Goal: Information Seeking & Learning: Find specific page/section

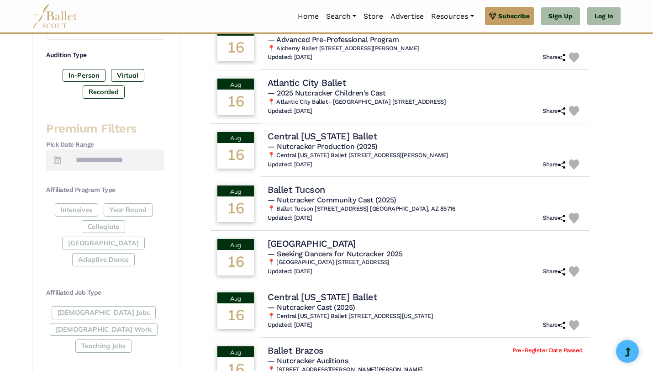
scroll to position [294, 0]
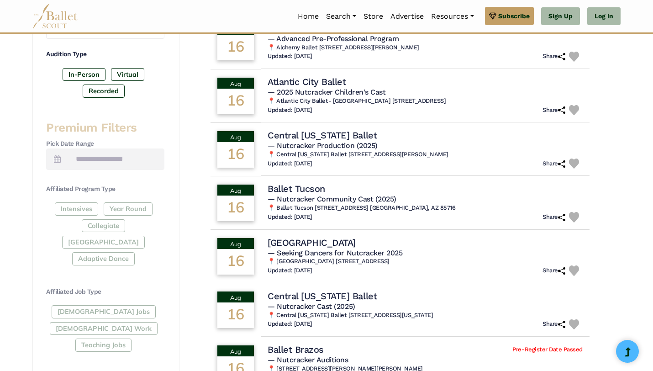
click at [87, 305] on div "Full-Time Jobs Gig Work Teaching Jobs" at bounding box center [105, 330] width 118 height 50
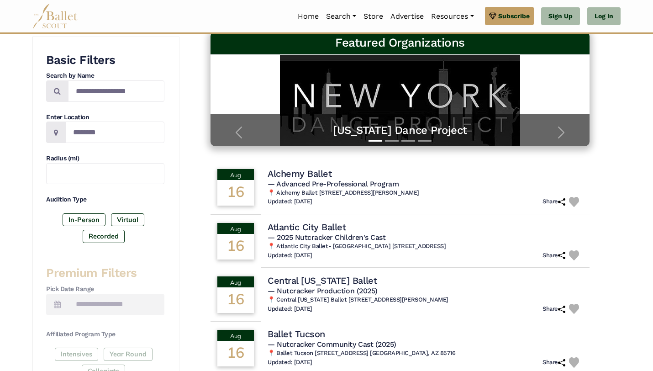
scroll to position [0, 0]
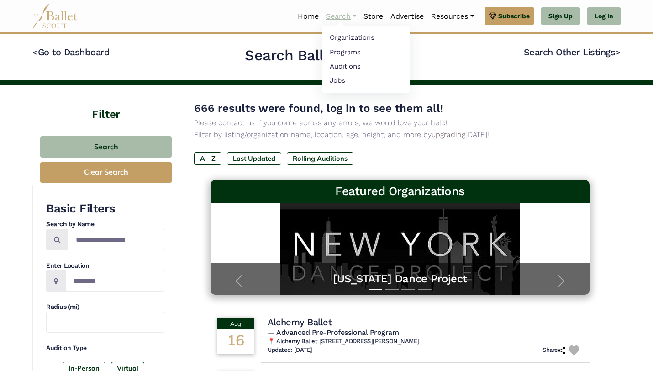
click at [339, 17] on link "Search" at bounding box center [341, 16] width 37 height 19
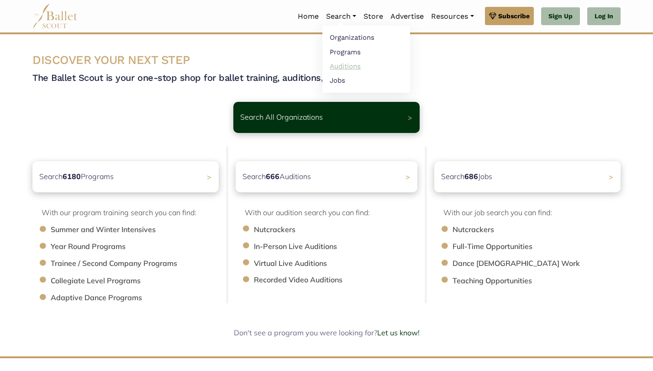
click at [339, 64] on link "Auditions" at bounding box center [367, 66] width 88 height 14
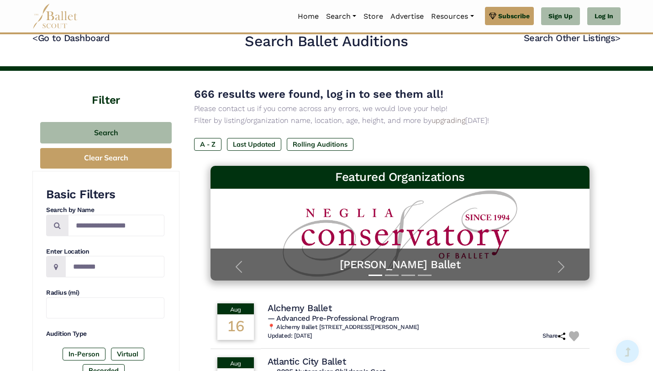
scroll to position [11, 0]
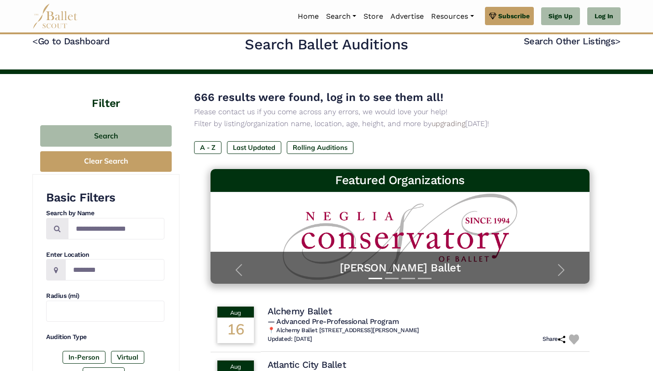
click at [133, 124] on div "Search Clear Search" at bounding box center [106, 148] width 136 height 51
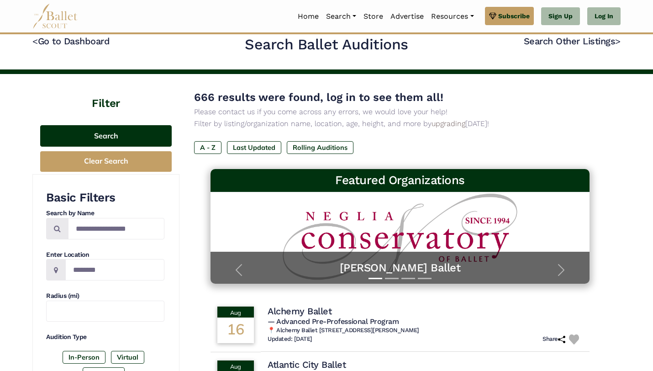
click at [133, 127] on button "Search" at bounding box center [106, 135] width 132 height 21
